Goal: Transaction & Acquisition: Purchase product/service

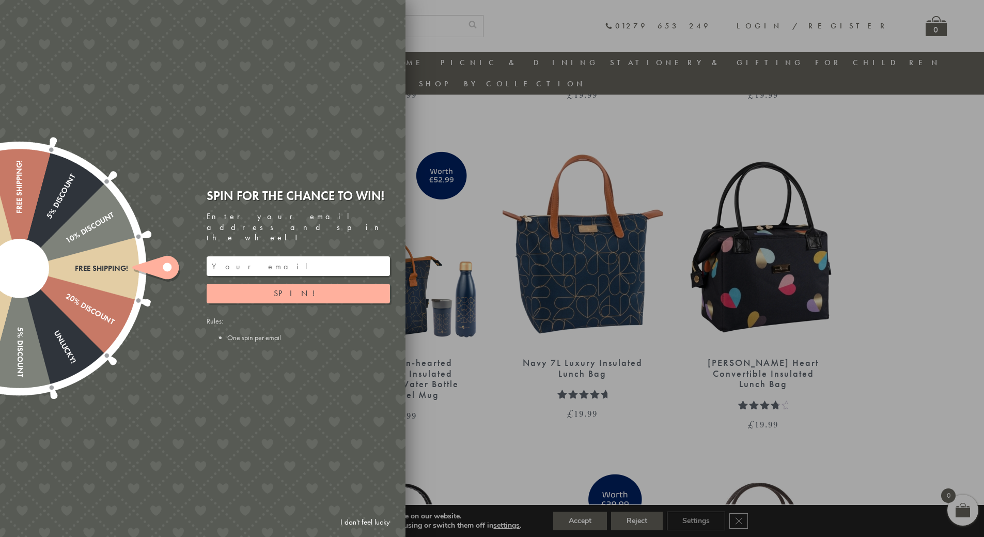
scroll to position [1269, 0]
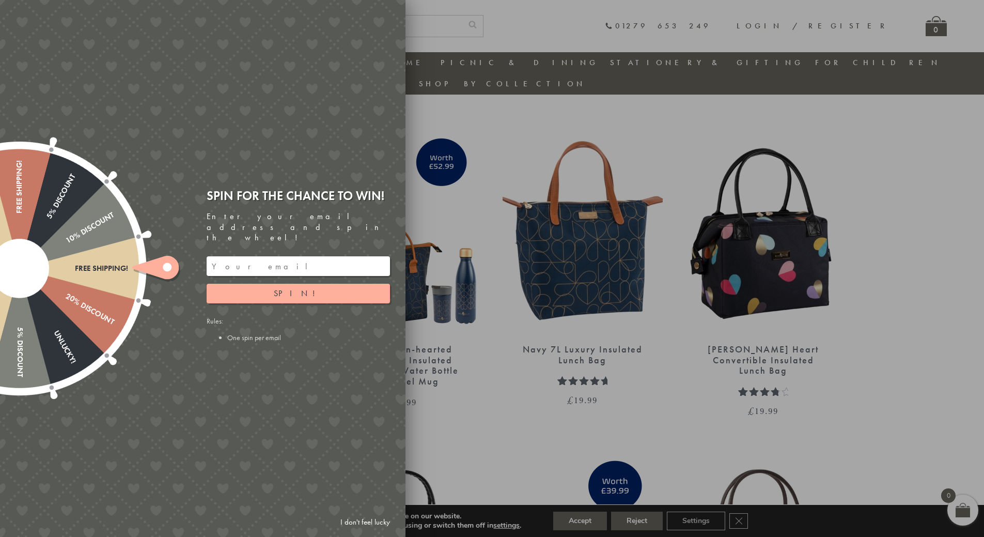
click at [699, 358] on div at bounding box center [492, 268] width 984 height 537
click at [297, 288] on span "Spin!" at bounding box center [298, 293] width 49 height 11
click at [359, 523] on link "I don't feel lucky" at bounding box center [365, 521] width 60 height 19
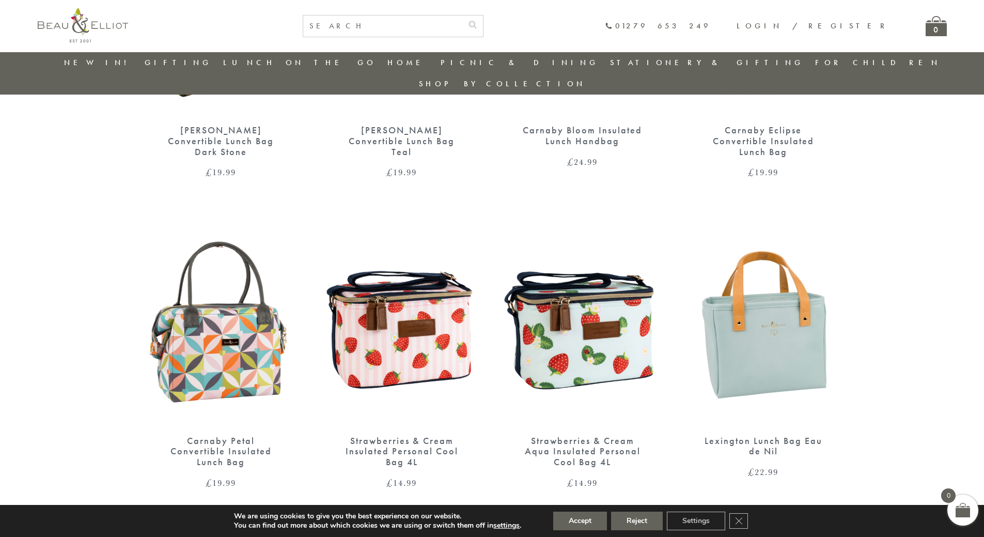
scroll to position [443, 0]
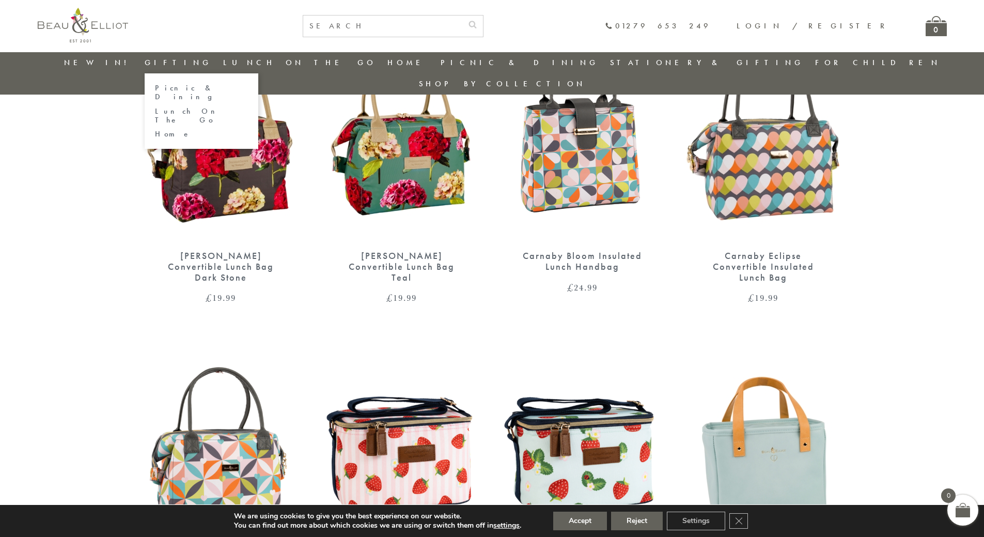
click at [211, 107] on link "Lunch On The Go" at bounding box center [201, 116] width 93 height 18
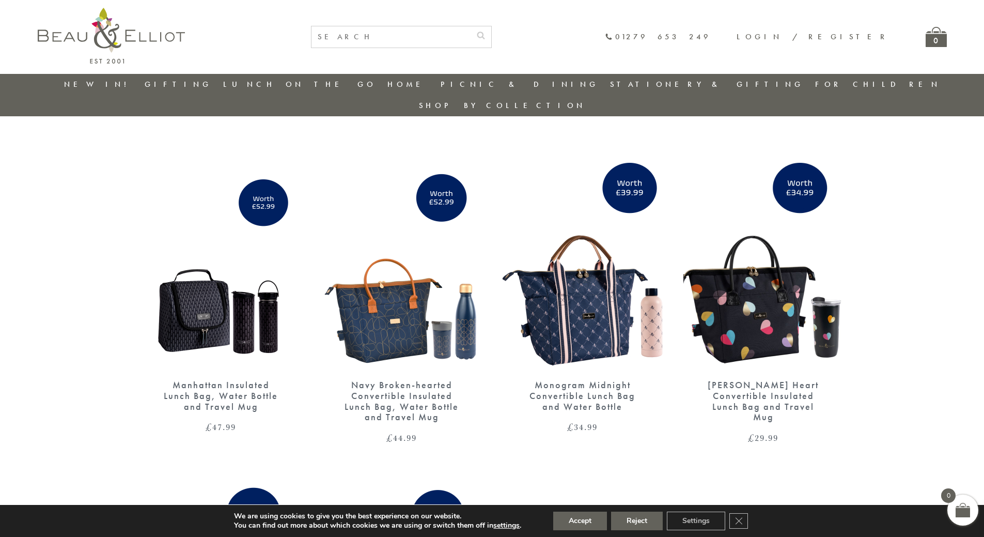
click at [471, 39] on input "text" at bounding box center [390, 36] width 159 height 21
type input "travel mug"
click at [471, 26] on button "submit" at bounding box center [481, 34] width 21 height 17
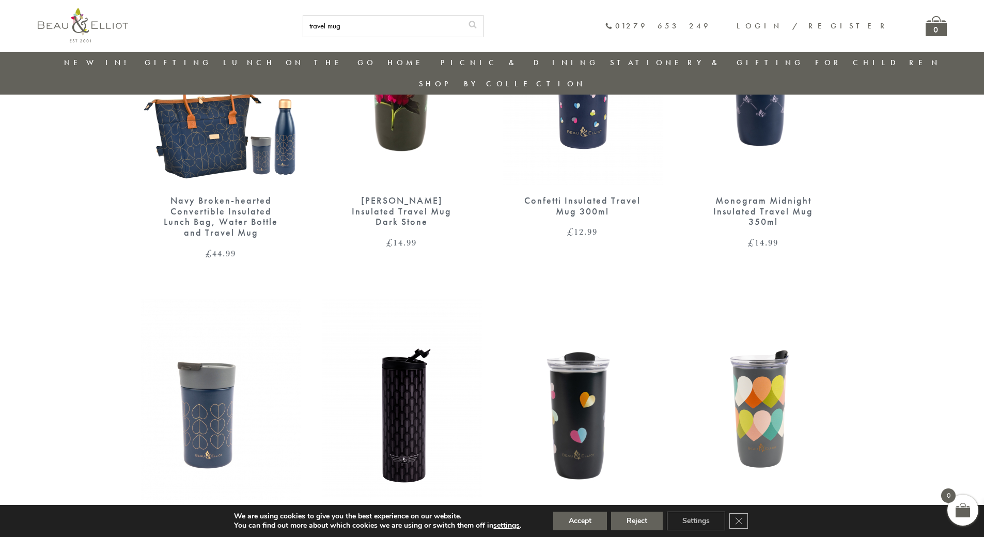
scroll to position [546, 0]
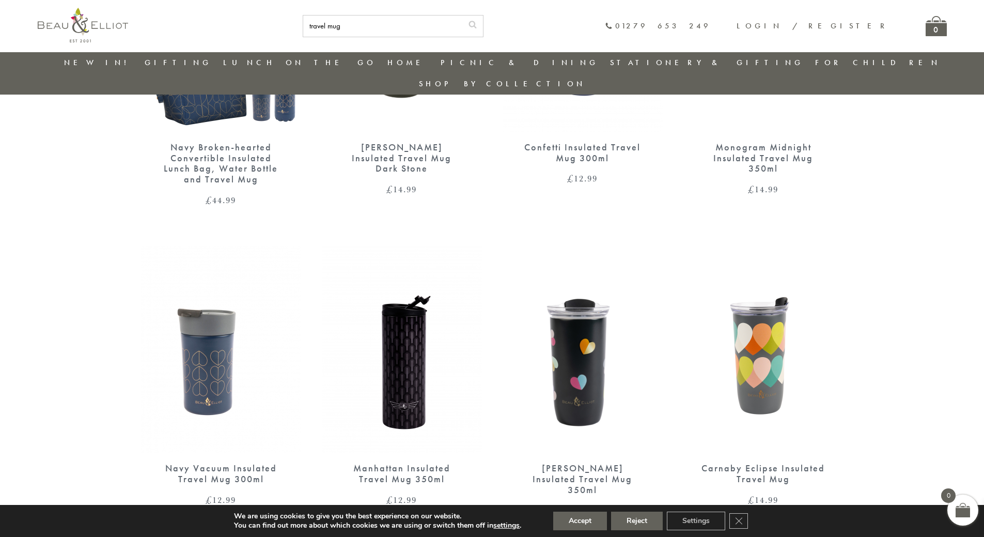
click at [218, 342] on img at bounding box center [221, 349] width 160 height 207
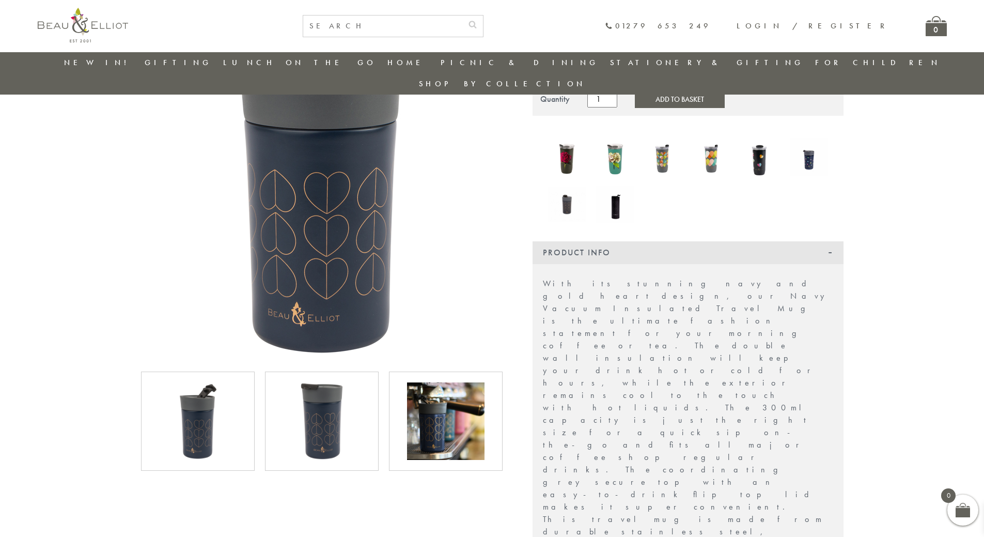
scroll to position [133, 0]
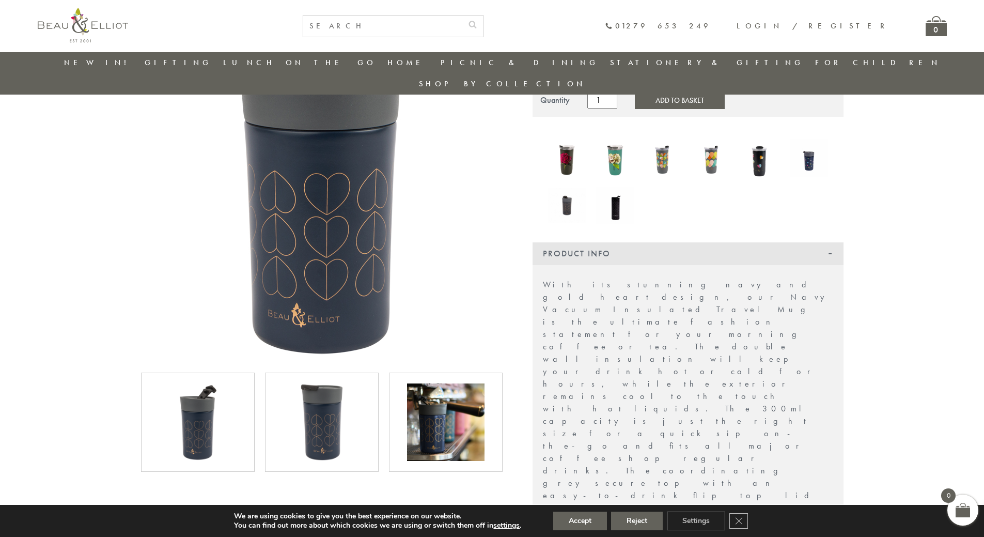
click at [344, 398] on img at bounding box center [321, 421] width 77 height 77
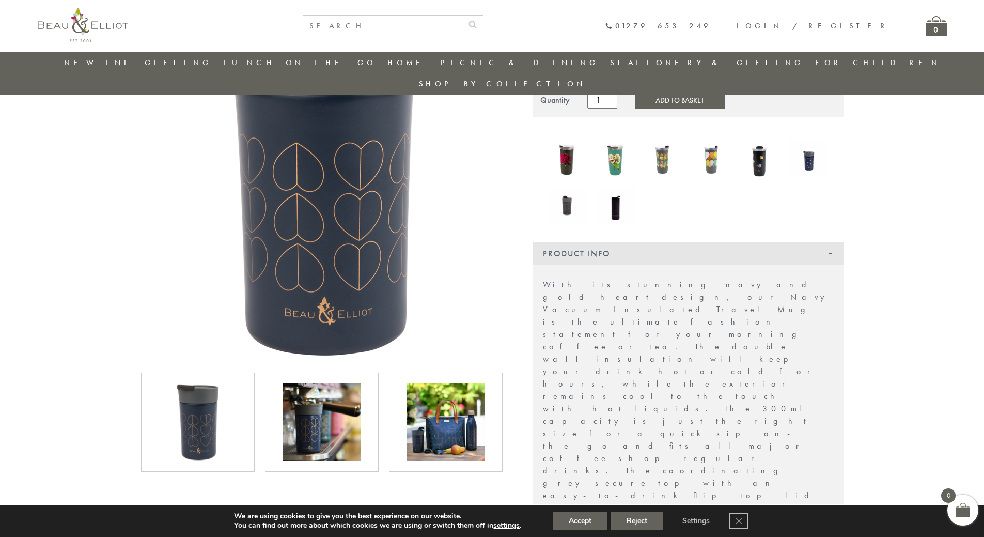
click at [432, 398] on img at bounding box center [445, 421] width 77 height 77
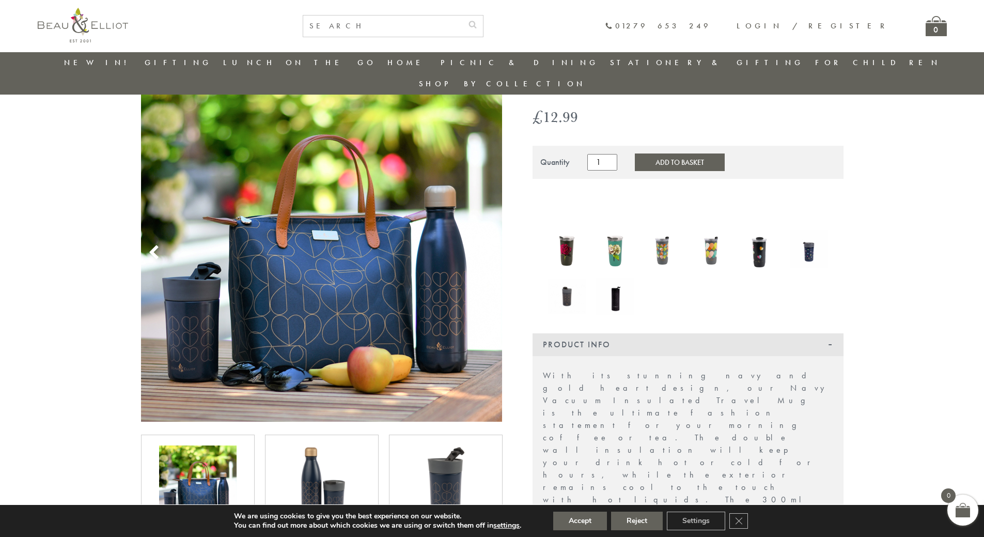
scroll to position [0, 0]
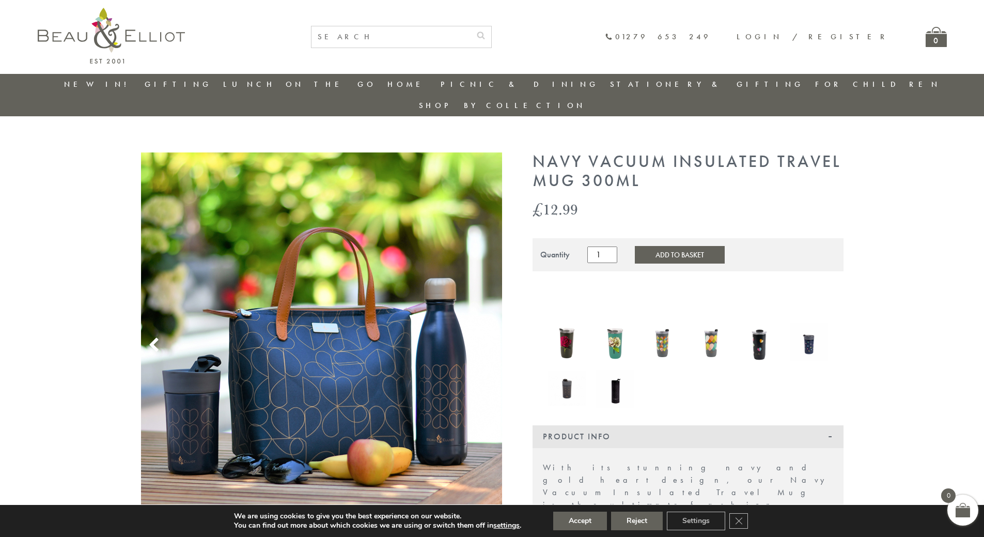
click at [672, 246] on button "Add to Basket" at bounding box center [680, 255] width 90 height 18
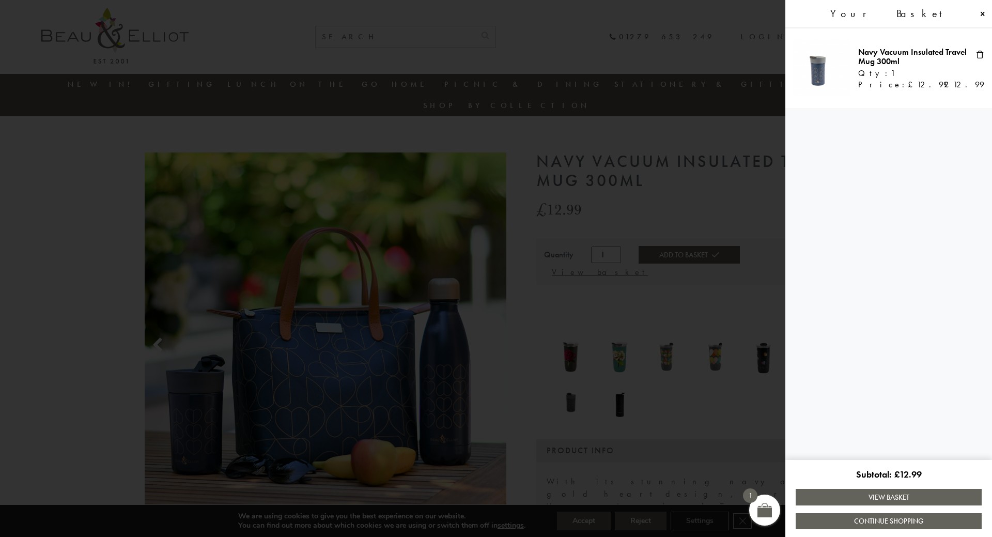
click at [632, 186] on span at bounding box center [496, 268] width 992 height 537
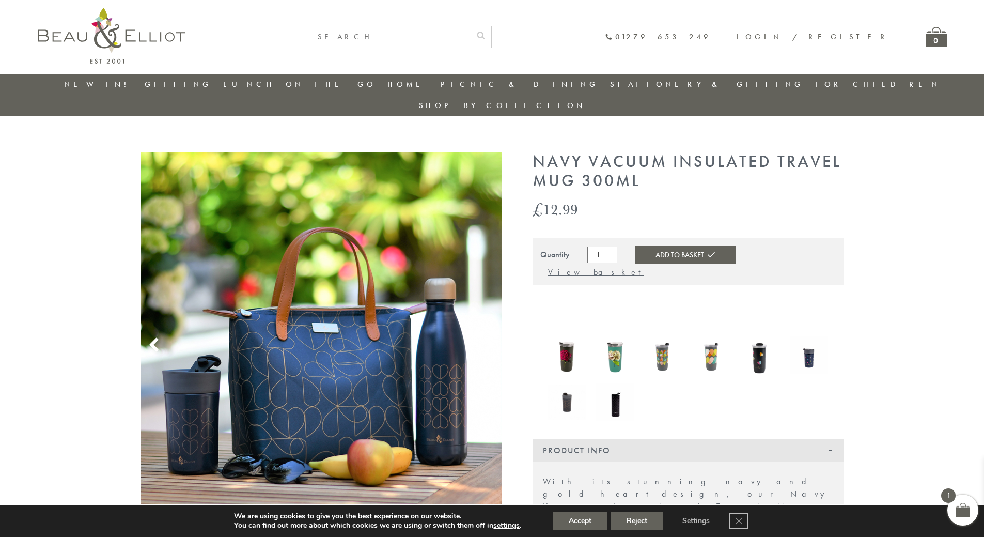
click at [463, 40] on input "text" at bounding box center [390, 36] width 159 height 21
type input "water bottle"
click at [471, 26] on button "submit" at bounding box center [481, 34] width 21 height 17
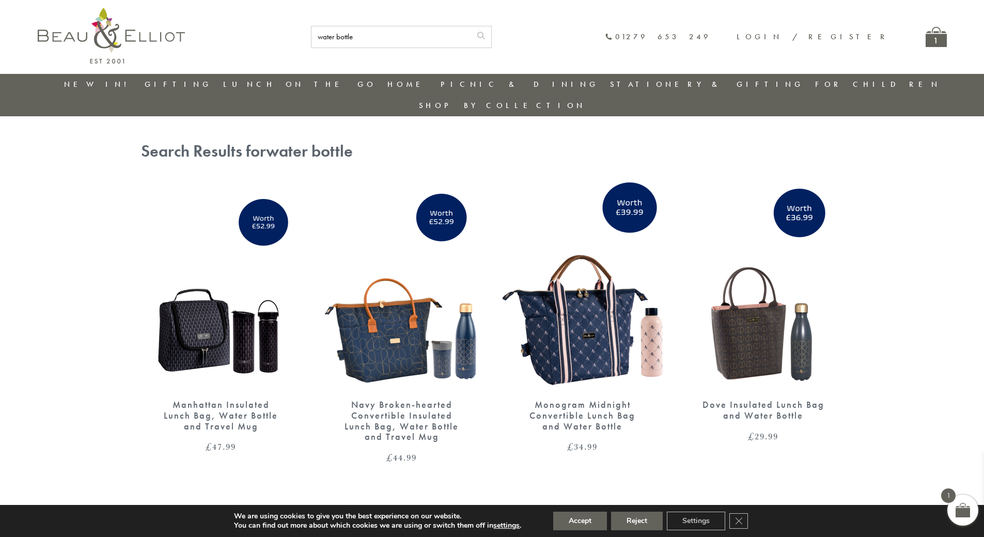
click at [936, 38] on div "1" at bounding box center [936, 37] width 21 height 20
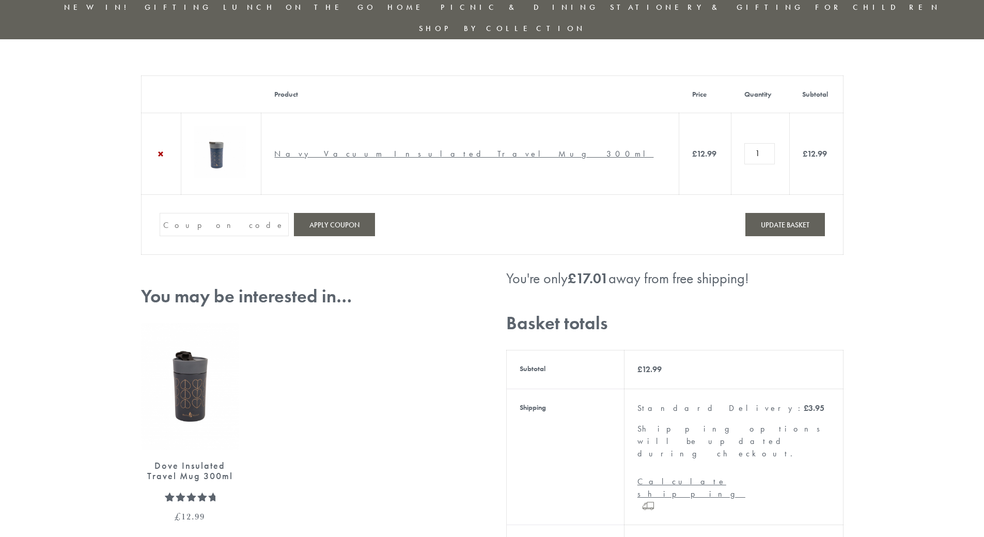
scroll to position [52, 0]
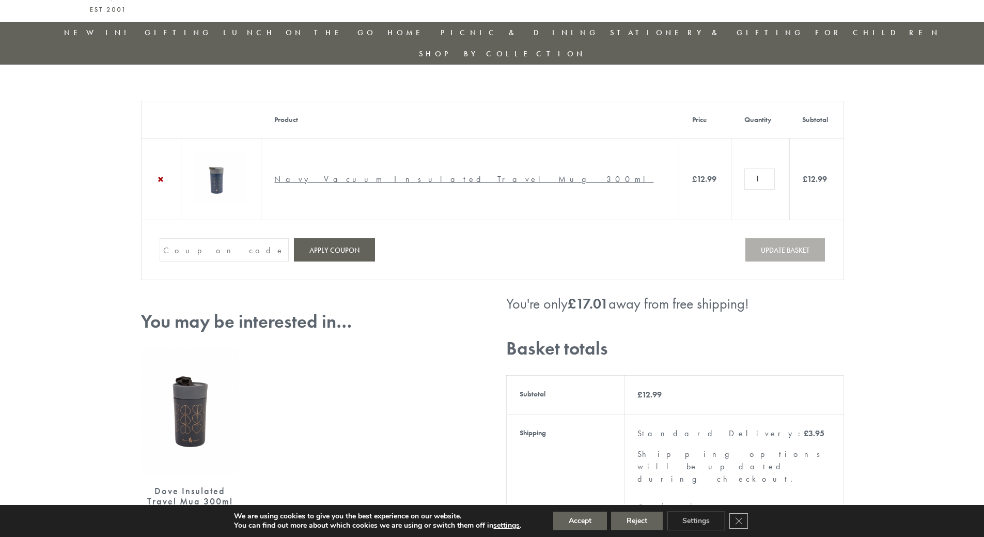
click at [402, 174] on link "Navy Vacuum Insulated Travel Mug 300ml" at bounding box center [463, 179] width 379 height 11
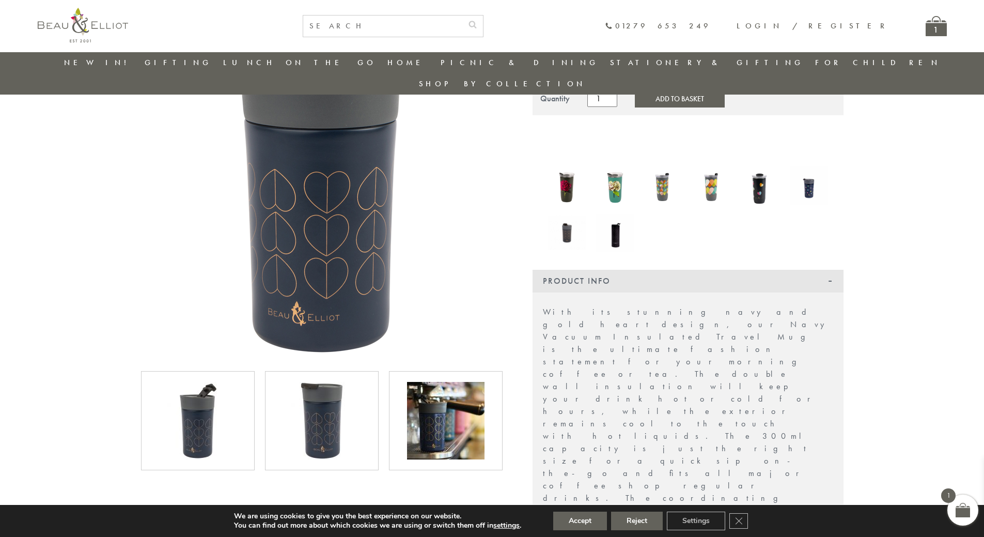
scroll to position [133, 0]
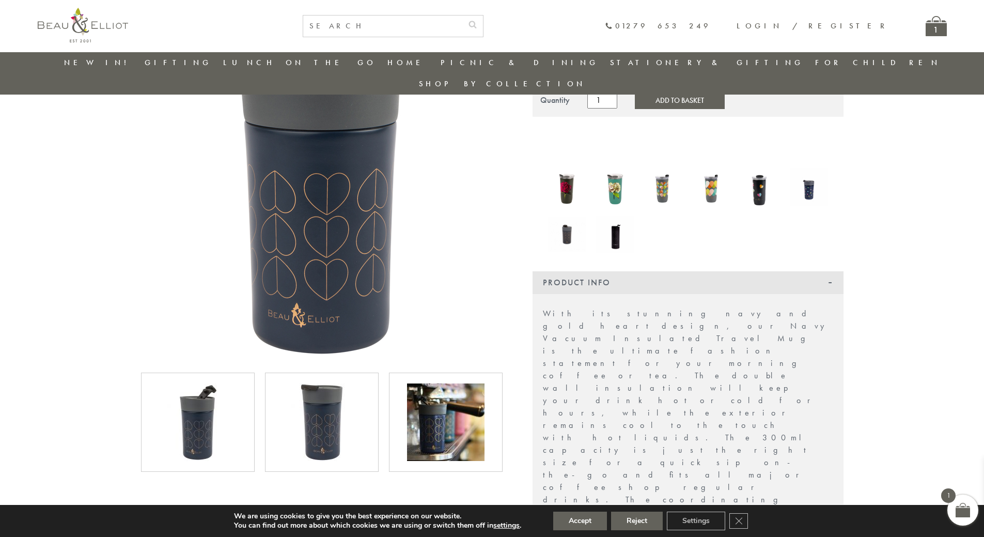
click at [323, 388] on img at bounding box center [321, 421] width 77 height 77
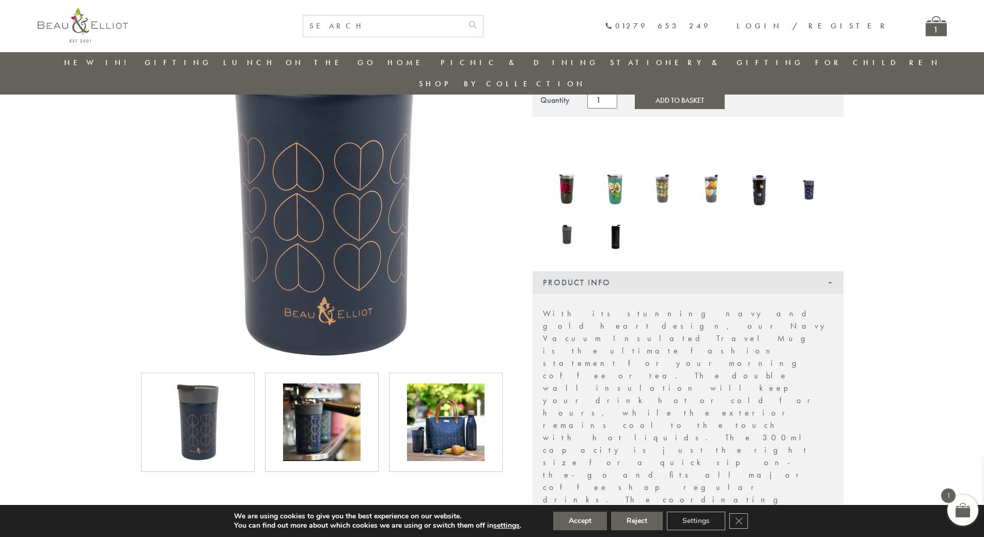
click at [228, 395] on img at bounding box center [197, 421] width 77 height 77
click at [293, 390] on img at bounding box center [321, 421] width 77 height 77
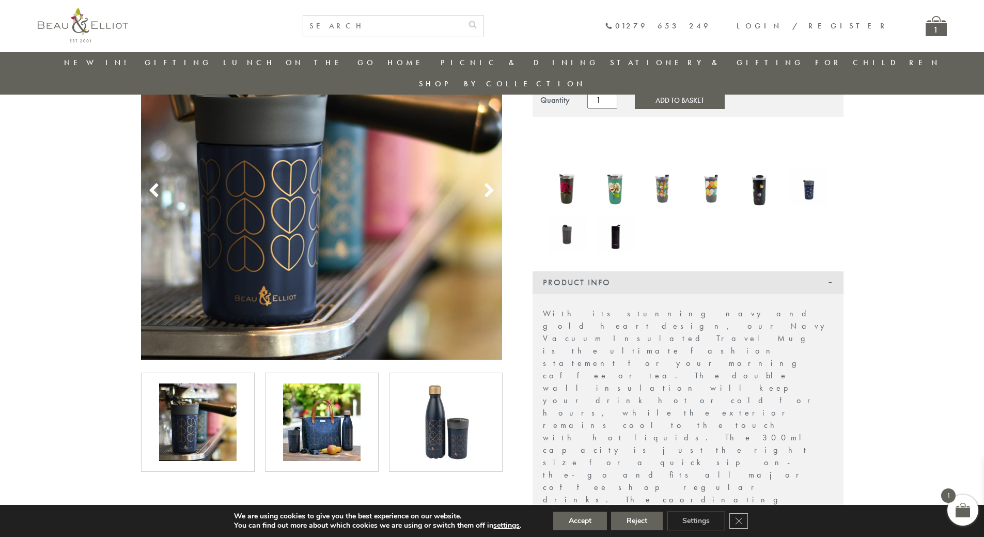
click at [320, 390] on img at bounding box center [321, 421] width 77 height 77
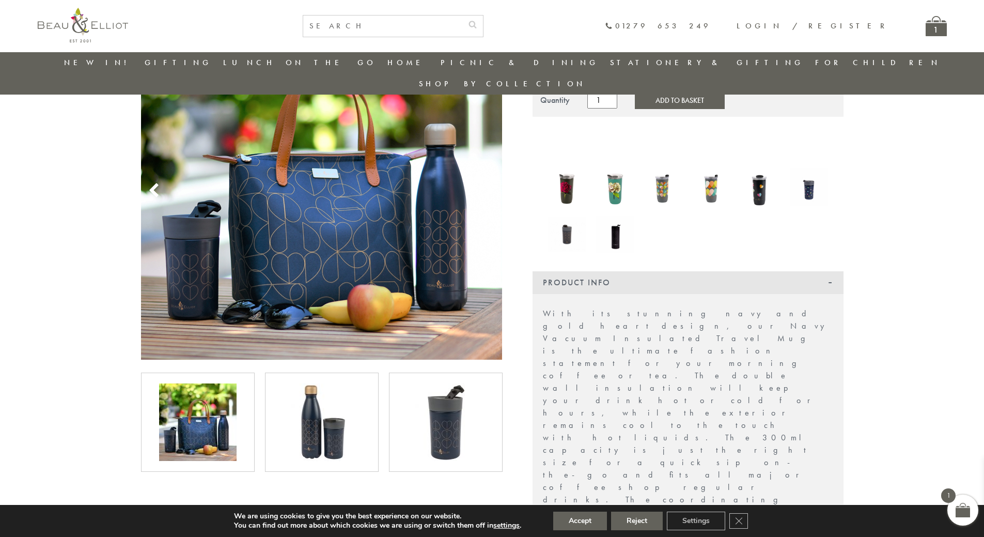
click at [321, 391] on img at bounding box center [321, 421] width 77 height 77
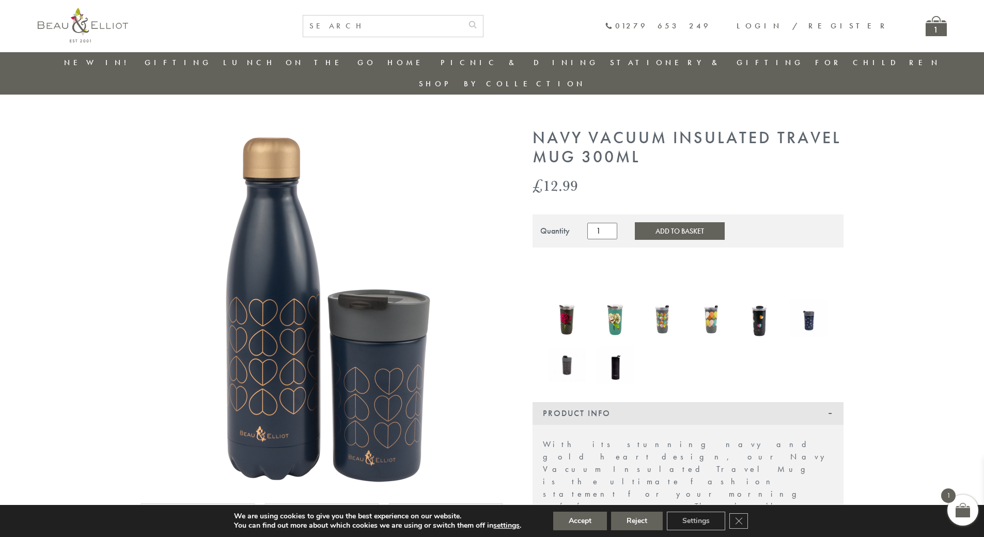
scroll to position [0, 0]
